Goal: Information Seeking & Learning: Learn about a topic

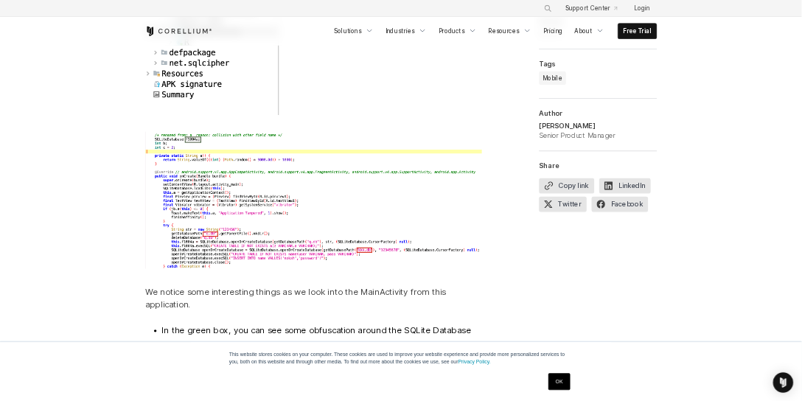
scroll to position [4349, 0]
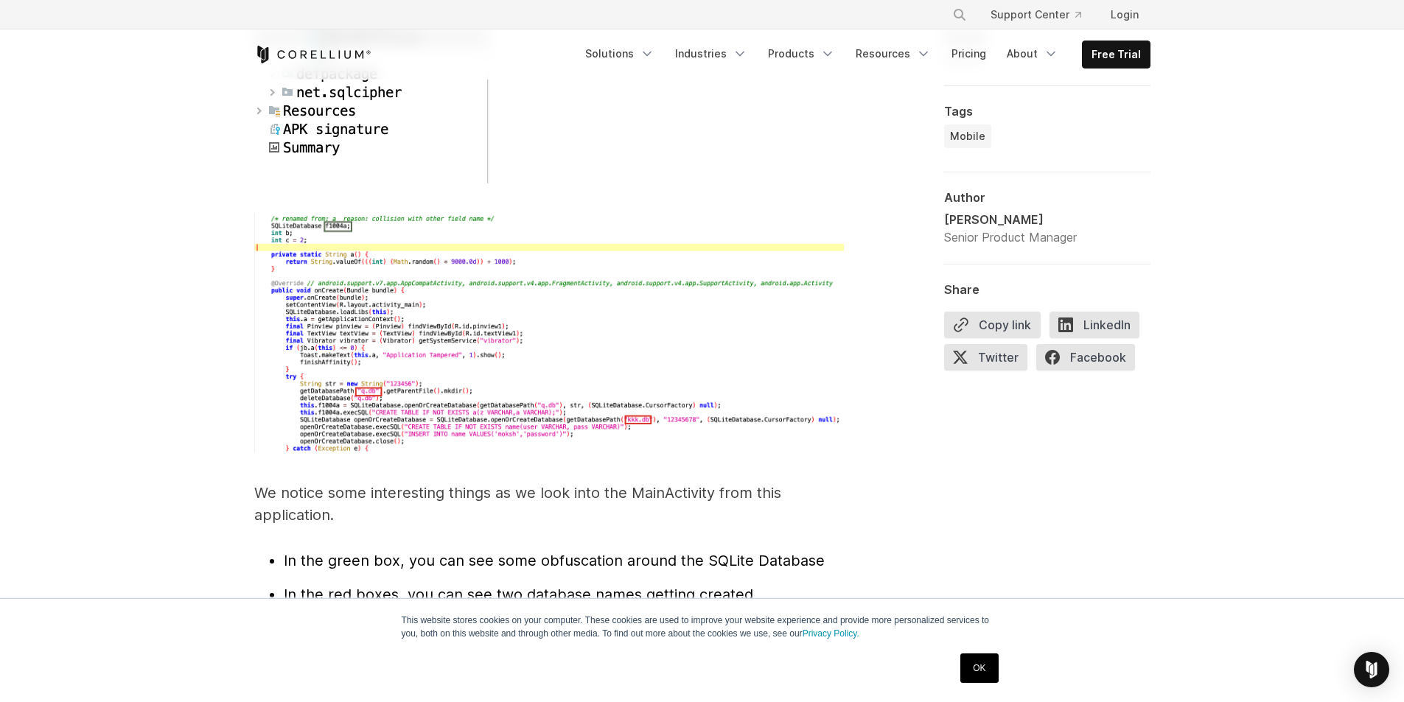
click at [545, 384] on img at bounding box center [549, 333] width 590 height 240
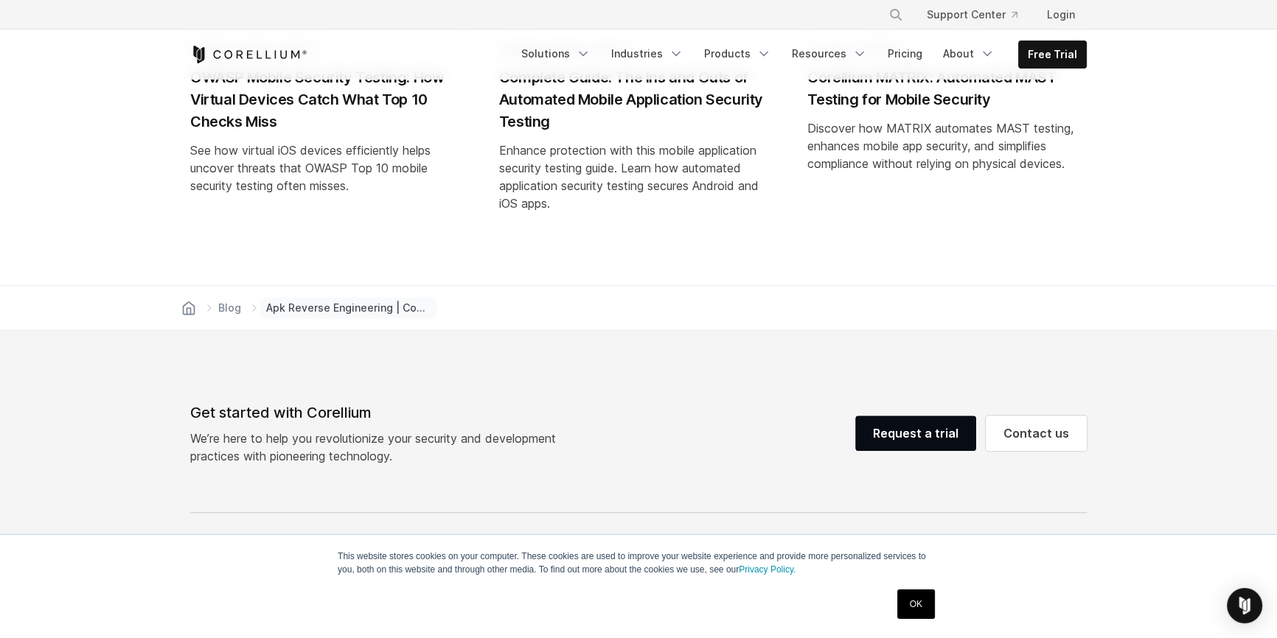
scroll to position [8211, 0]
